Goal: Information Seeking & Learning: Learn about a topic

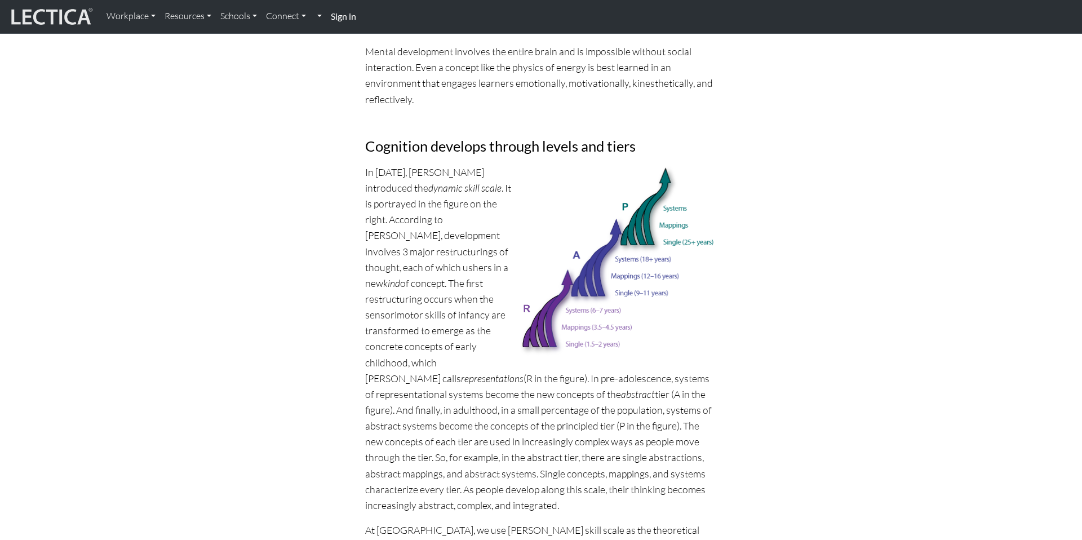
scroll to position [495, 0]
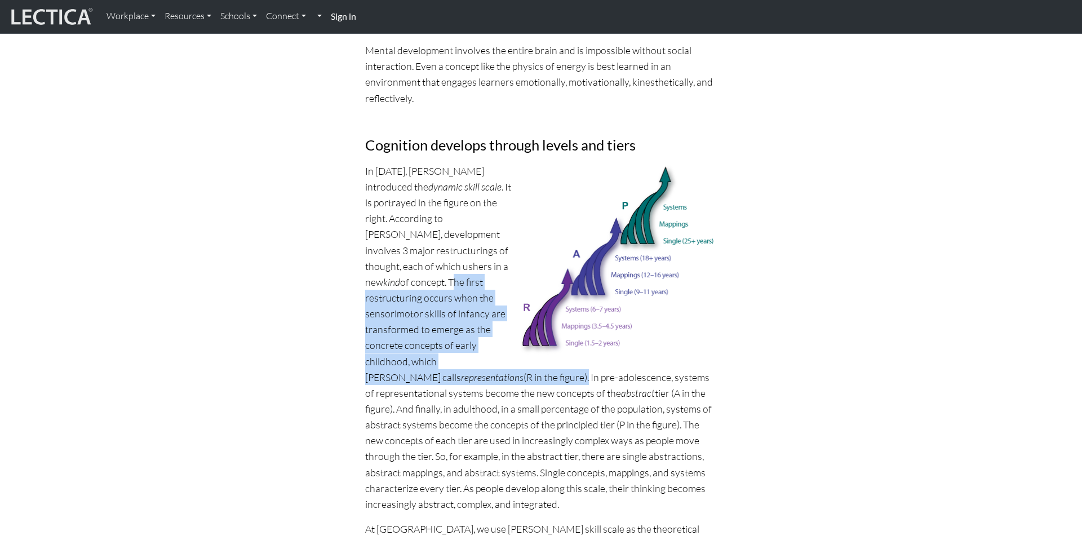
drag, startPoint x: 404, startPoint y: 277, endPoint x: 395, endPoint y: 379, distance: 101.9
click at [395, 379] on p "In [DATE], [PERSON_NAME] introduced the dynamic skill scale . It is portrayed i…" at bounding box center [541, 337] width 352 height 349
click at [395, 381] on div at bounding box center [395, 381] width 0 height 0
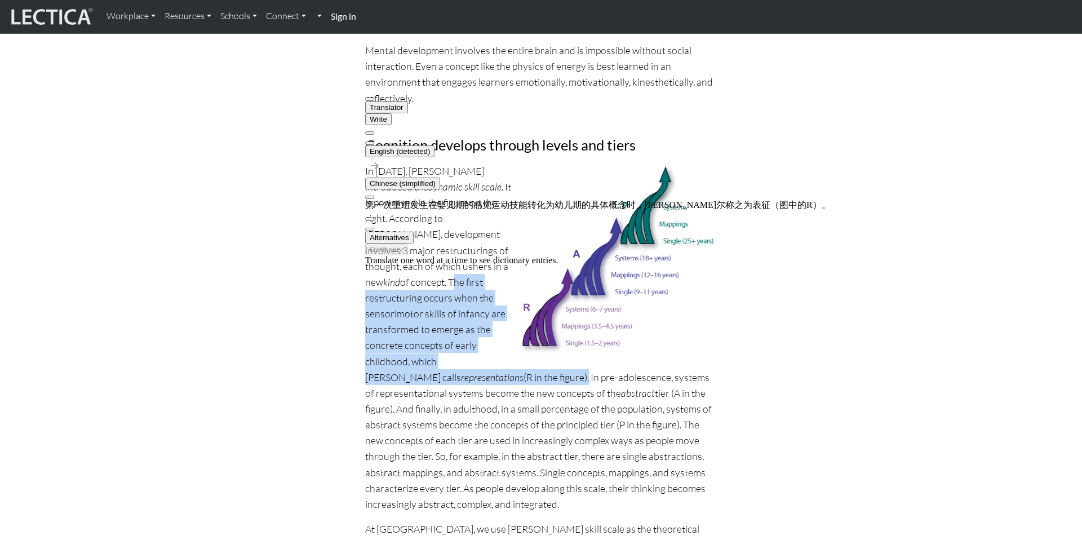
drag, startPoint x: 406, startPoint y: 169, endPoint x: 488, endPoint y: 161, distance: 81.6
click at [488, 200] on div "第一次重组发生在婴儿期的感觉运动技能转化为幼儿期的具体概念时，[PERSON_NAME]尔称之为表征（图中的R）。" at bounding box center [598, 206] width 466 height 12
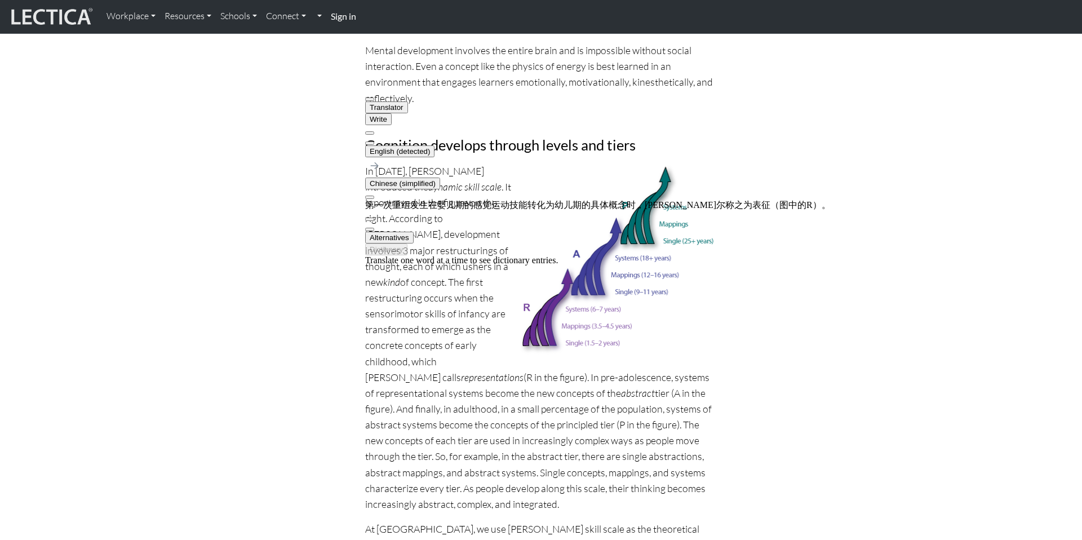
click at [499, 369] on p "In [DATE], [PERSON_NAME] introduced the dynamic skill scale . It is portrayed i…" at bounding box center [541, 337] width 352 height 349
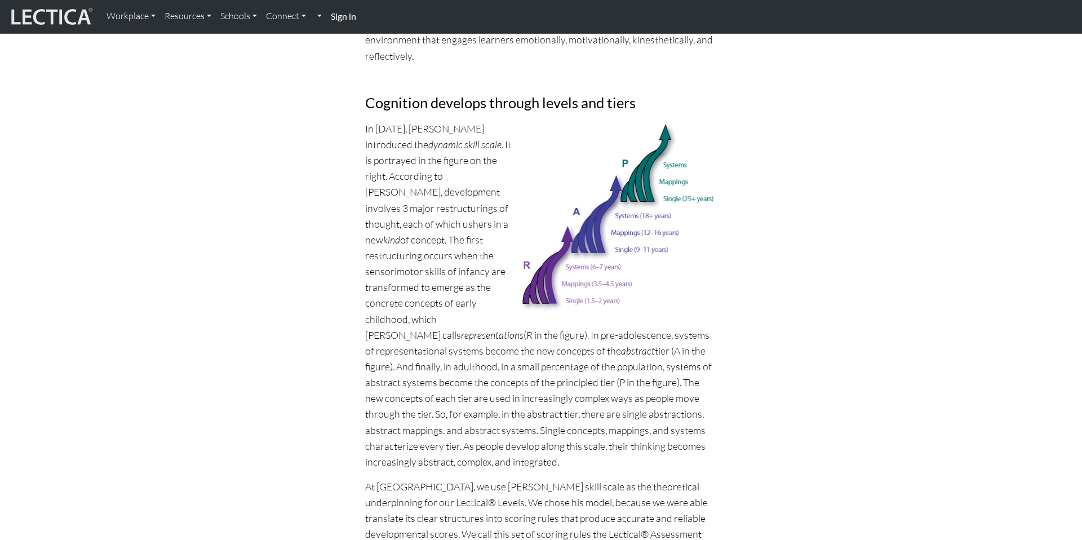
scroll to position [538, 0]
drag, startPoint x: 483, startPoint y: 351, endPoint x: 547, endPoint y: 347, distance: 65.0
click at [547, 347] on p "In [DATE], [PERSON_NAME] introduced the dynamic skill scale . It is portrayed i…" at bounding box center [541, 294] width 352 height 349
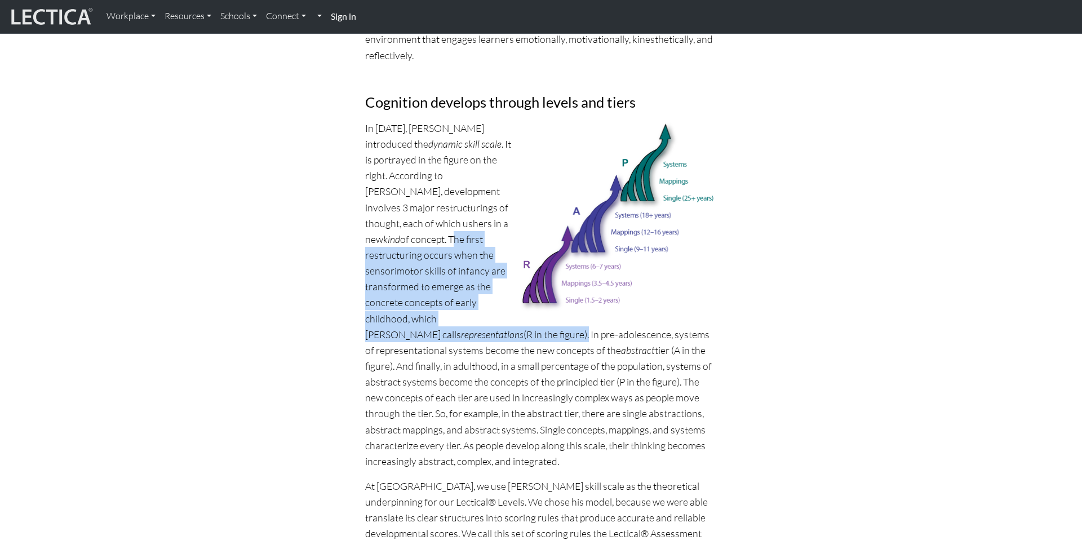
drag, startPoint x: 402, startPoint y: 238, endPoint x: 395, endPoint y: 333, distance: 95.6
click at [395, 333] on p "In [DATE], [PERSON_NAME] introduced the dynamic skill scale . It is portrayed i…" at bounding box center [541, 294] width 352 height 349
click at [395, 338] on div at bounding box center [395, 338] width 0 height 0
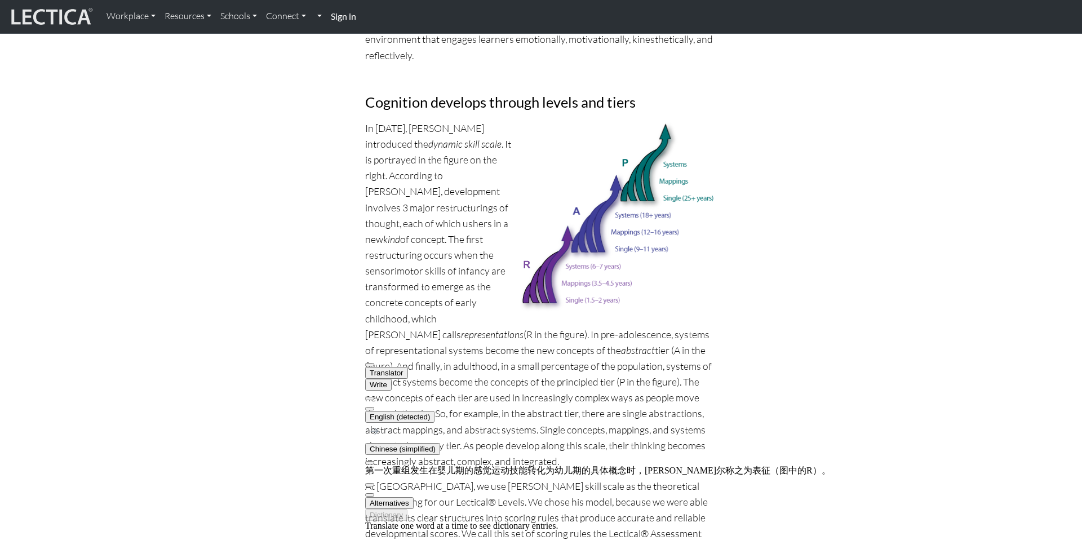
click at [424, 329] on p "In [DATE], [PERSON_NAME] introduced the dynamic skill scale . It is portrayed i…" at bounding box center [541, 294] width 352 height 349
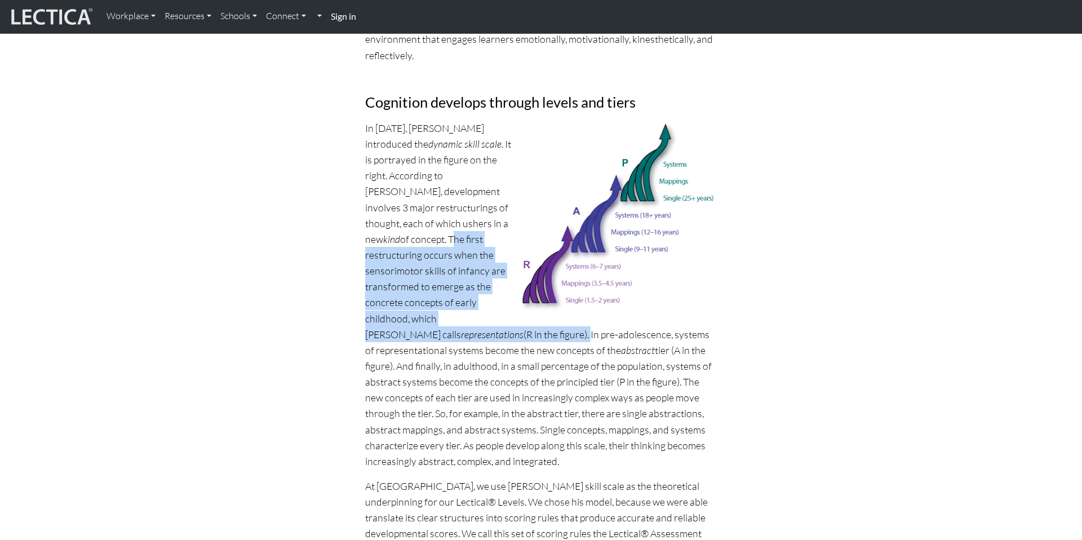
drag, startPoint x: 405, startPoint y: 237, endPoint x: 397, endPoint y: 333, distance: 96.7
click at [397, 333] on p "In [DATE], [PERSON_NAME] introduced the dynamic skill scale . It is portrayed i…" at bounding box center [541, 294] width 352 height 349
copy p "The first restructuring occurs when the sensorimotor skills of infancy are tran…"
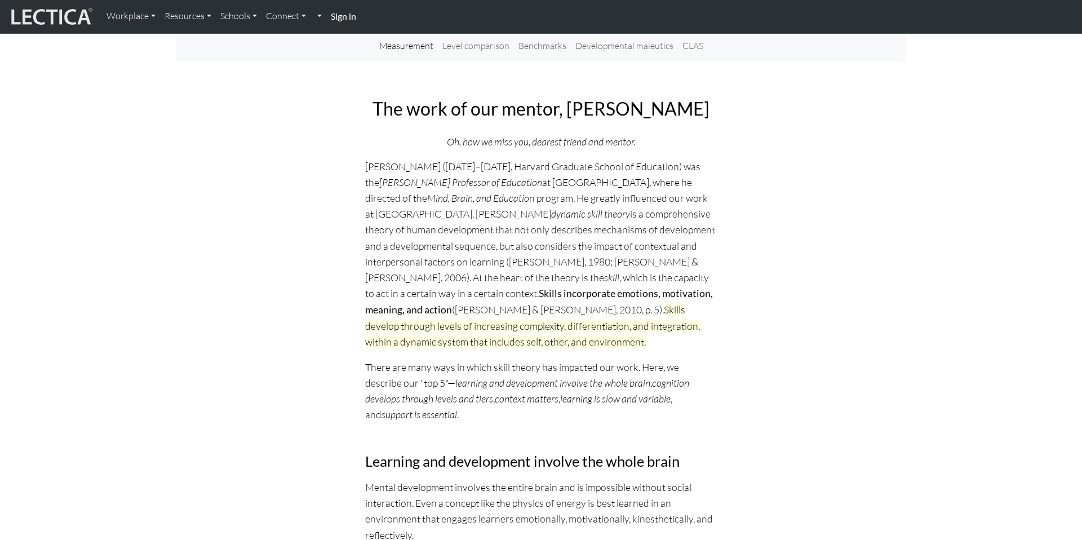
scroll to position [60, 0]
drag, startPoint x: 424, startPoint y: 277, endPoint x: 477, endPoint y: 278, distance: 52.4
click at [477, 278] on p "[PERSON_NAME] ([DATE]–[DATE], Harvard Graduate School of Education) was the [PE…" at bounding box center [541, 253] width 352 height 192
click at [536, 279] on p "[PERSON_NAME] ([DATE]–[DATE], Harvard Graduate School of Education) was the [PE…" at bounding box center [541, 253] width 352 height 192
drag, startPoint x: 436, startPoint y: 298, endPoint x: 519, endPoint y: 298, distance: 83.4
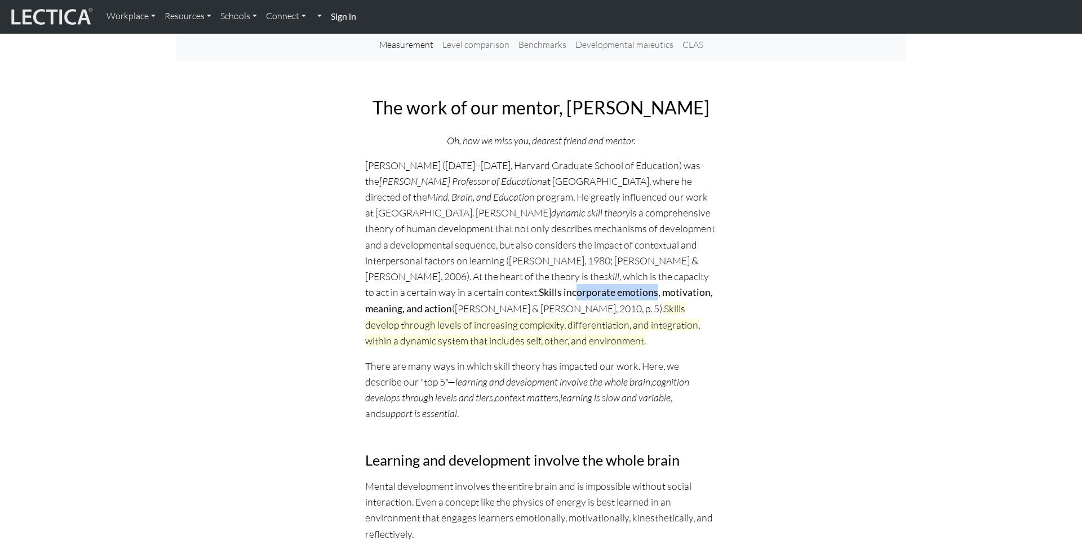
click at [519, 298] on p "[PERSON_NAME] ([DATE]–[DATE], Harvard Graduate School of Education) was the [PE…" at bounding box center [541, 253] width 352 height 192
click at [590, 292] on strong "Skills incorporate emotions, motivation, meaning, and action" at bounding box center [539, 300] width 348 height 28
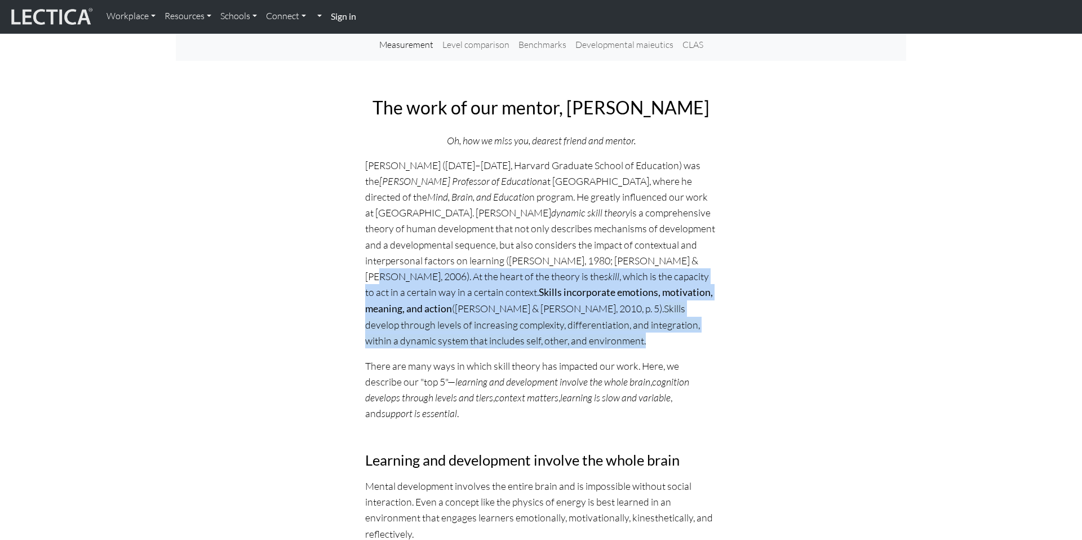
drag, startPoint x: 669, startPoint y: 261, endPoint x: 543, endPoint y: 338, distance: 146.8
click at [543, 338] on p "[PERSON_NAME] ([DATE]–[DATE], Harvard Graduate School of Education) was the [PE…" at bounding box center [541, 253] width 352 height 192
copy p "At the heart of the theory is the skill , which is the capacity to act in a cer…"
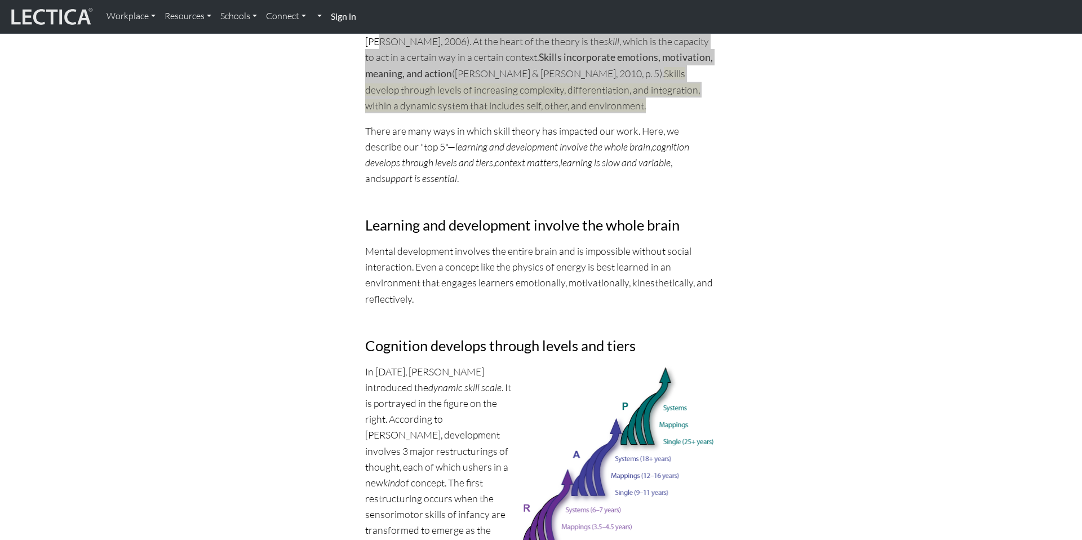
scroll to position [310, 0]
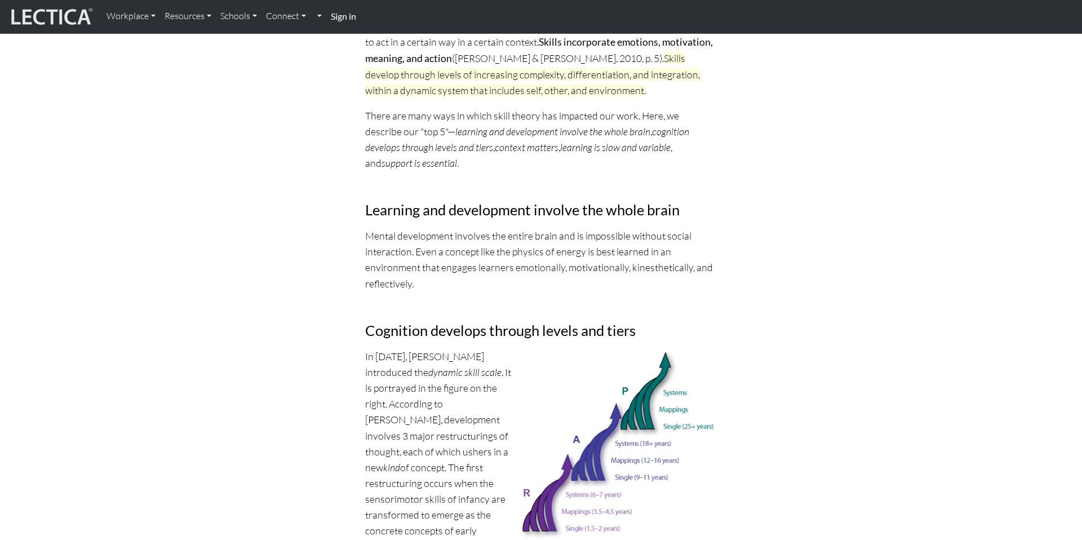
click at [448, 260] on p "Mental development involves the entire brain and is impossible without social i…" at bounding box center [541, 260] width 352 height 64
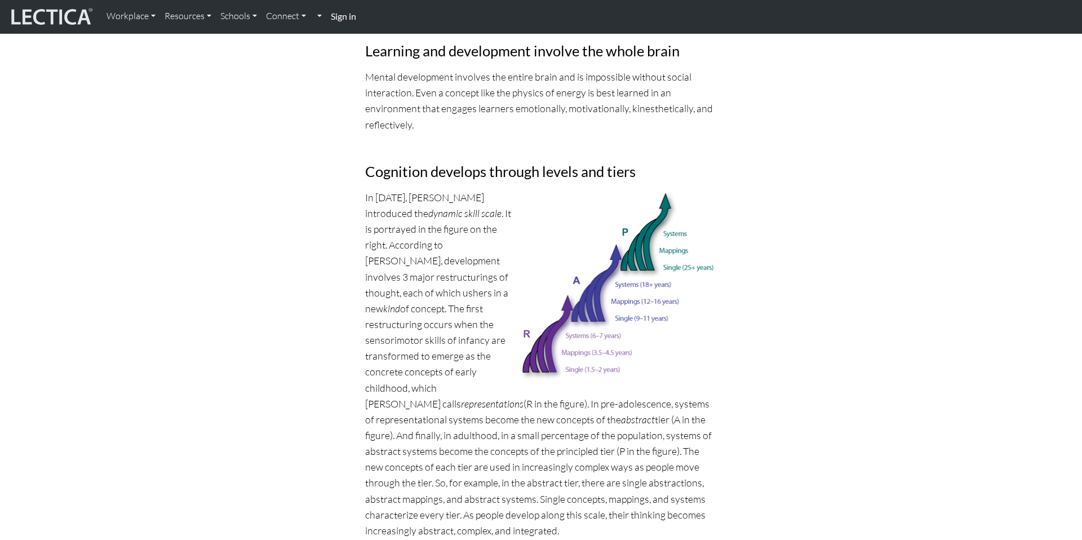
scroll to position [520, 0]
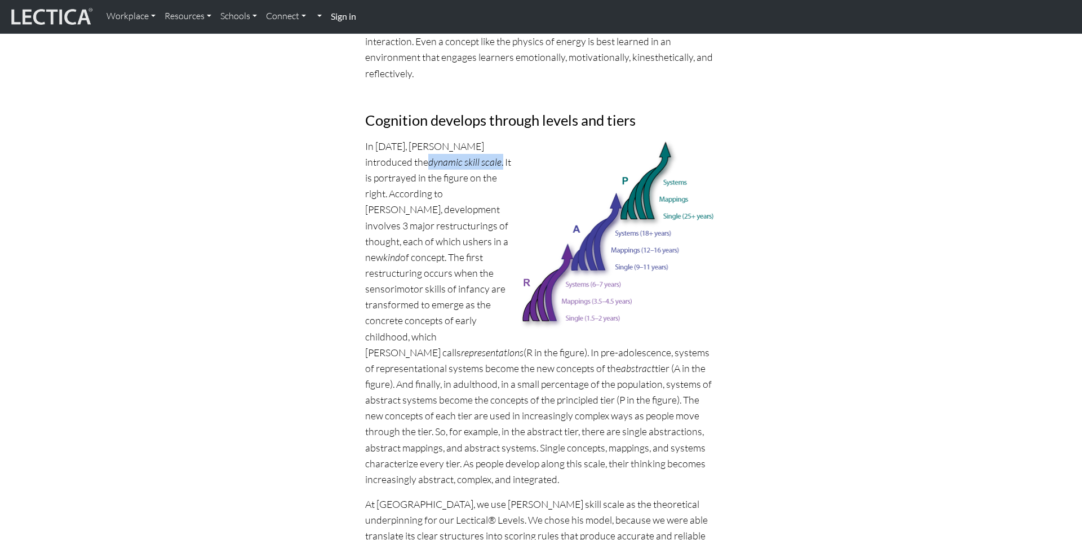
drag, startPoint x: 381, startPoint y: 162, endPoint x: 455, endPoint y: 162, distance: 73.8
click at [455, 162] on p "In [DATE], [PERSON_NAME] introduced the dynamic skill scale . It is portrayed i…" at bounding box center [541, 312] width 352 height 349
click at [426, 180] on p "In [DATE], [PERSON_NAME] introduced the dynamic skill scale . It is portrayed i…" at bounding box center [541, 312] width 352 height 349
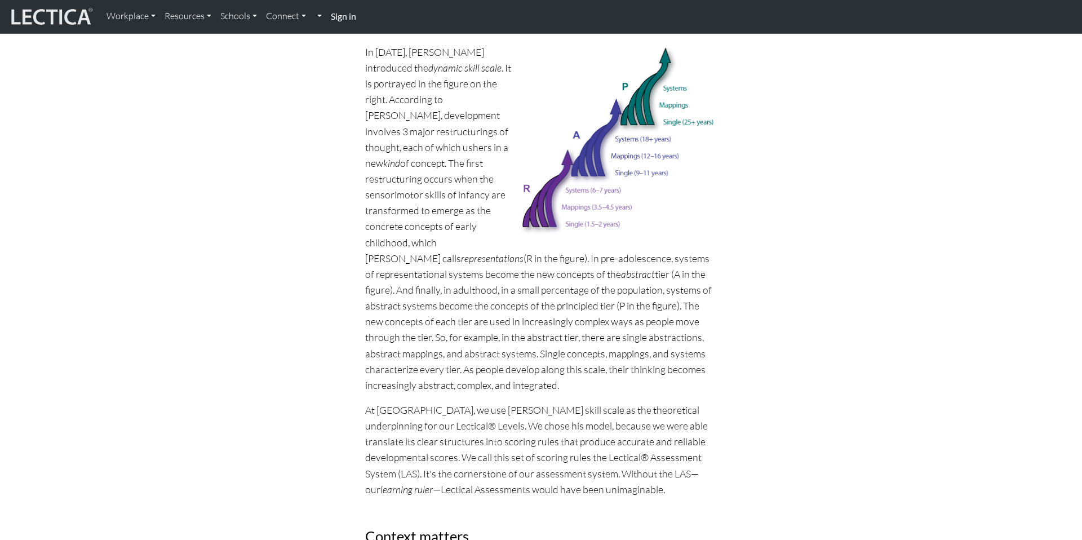
scroll to position [623, 0]
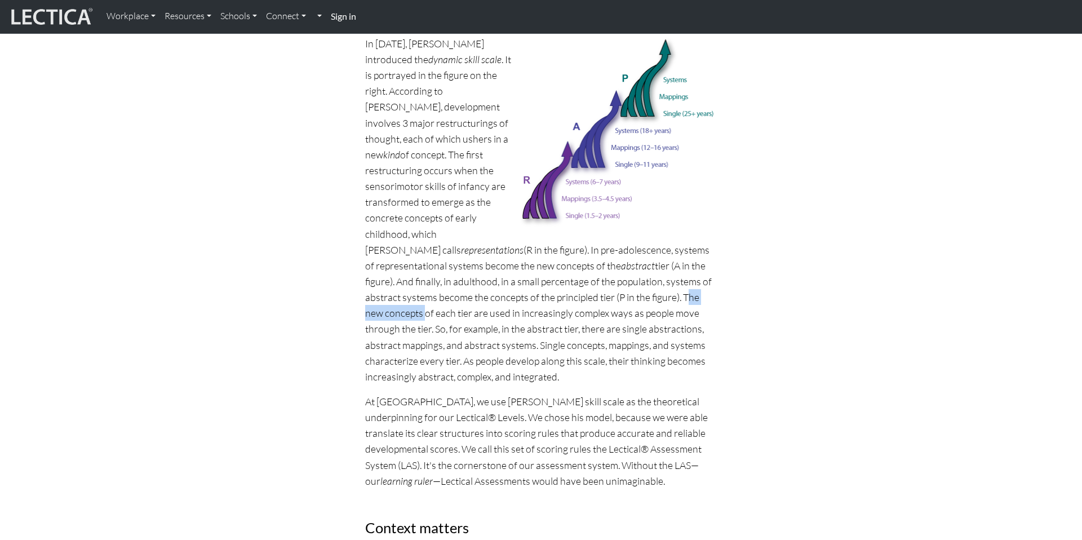
drag, startPoint x: 510, startPoint y: 295, endPoint x: 585, endPoint y: 297, distance: 74.4
click at [585, 297] on p "In [DATE], [PERSON_NAME] introduced the dynamic skill scale . It is portrayed i…" at bounding box center [541, 210] width 352 height 349
click at [550, 319] on p "In [DATE], [PERSON_NAME] introduced the dynamic skill scale . It is portrayed i…" at bounding box center [541, 210] width 352 height 349
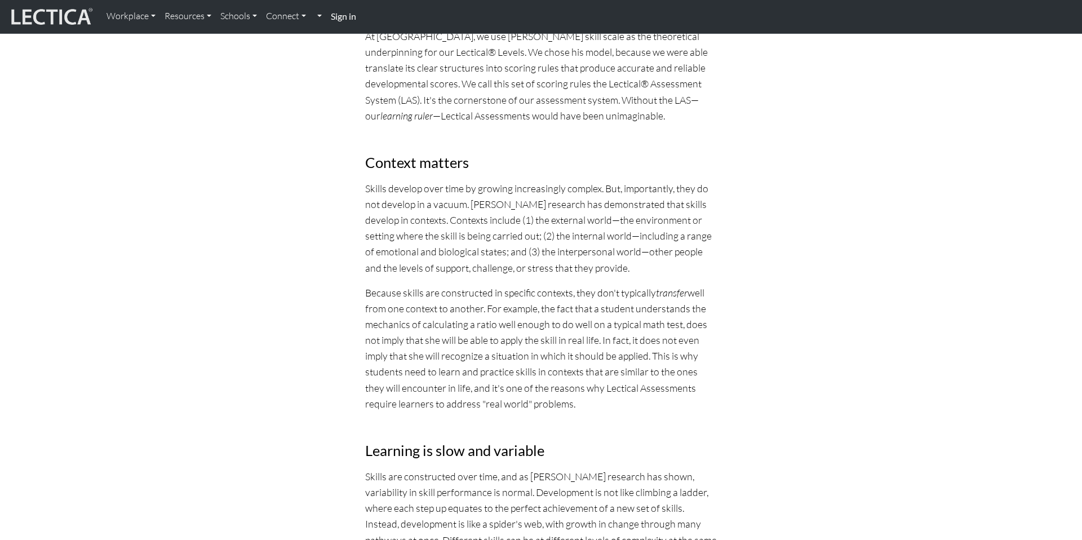
scroll to position [992, 0]
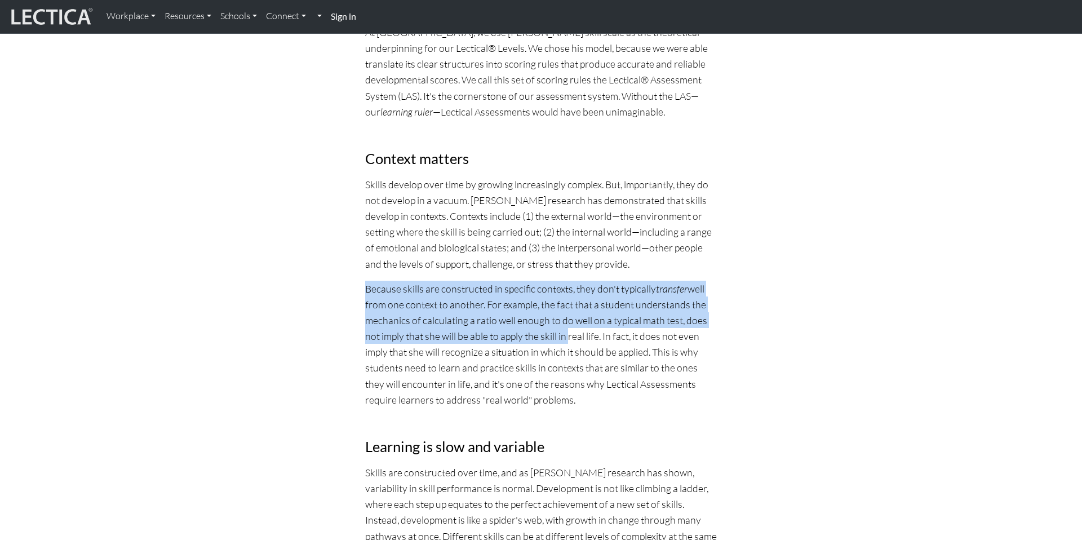
drag, startPoint x: 366, startPoint y: 285, endPoint x: 567, endPoint y: 330, distance: 206.4
click at [567, 330] on p "Because skills are constructed in specific contexts, they don't typically trans…" at bounding box center [541, 344] width 352 height 127
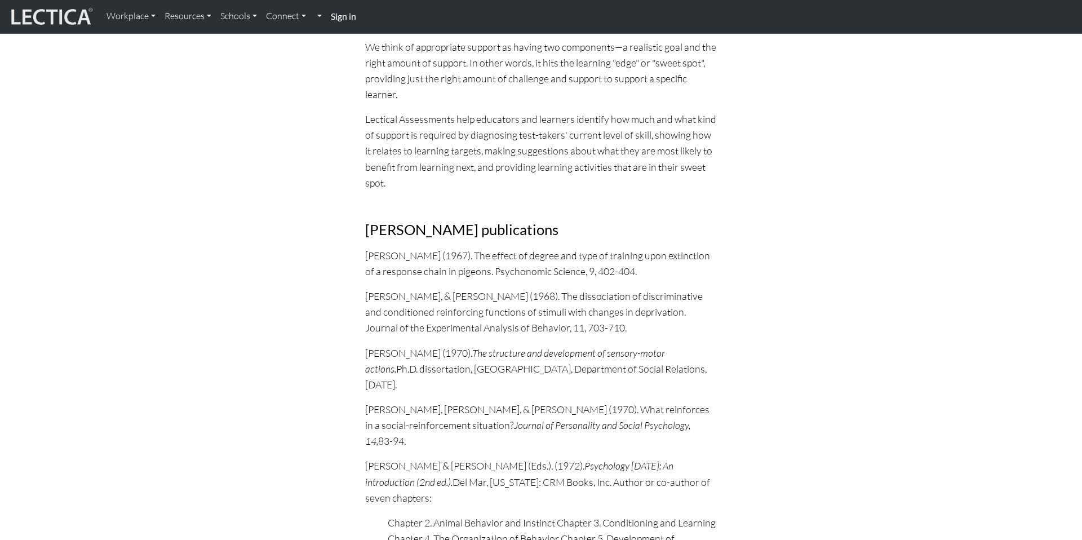
scroll to position [1949, 0]
